Goal: Navigation & Orientation: Find specific page/section

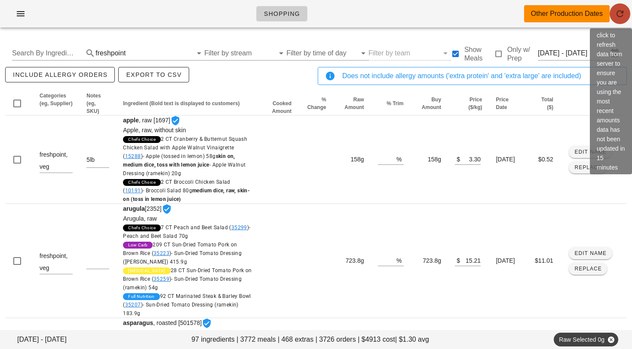
click at [624, 14] on icon "button" at bounding box center [619, 14] width 10 height 10
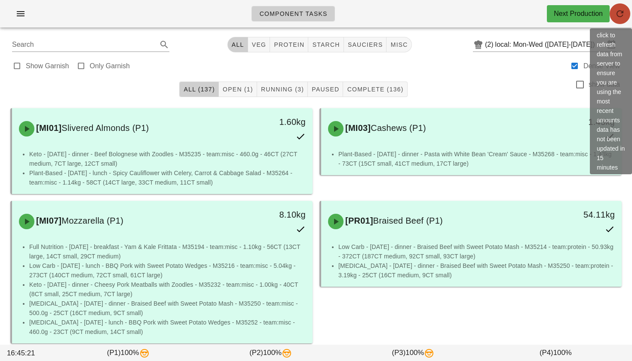
click at [620, 15] on icon "button" at bounding box center [619, 14] width 10 height 10
